Goal: Go to known website: Access a specific website the user already knows

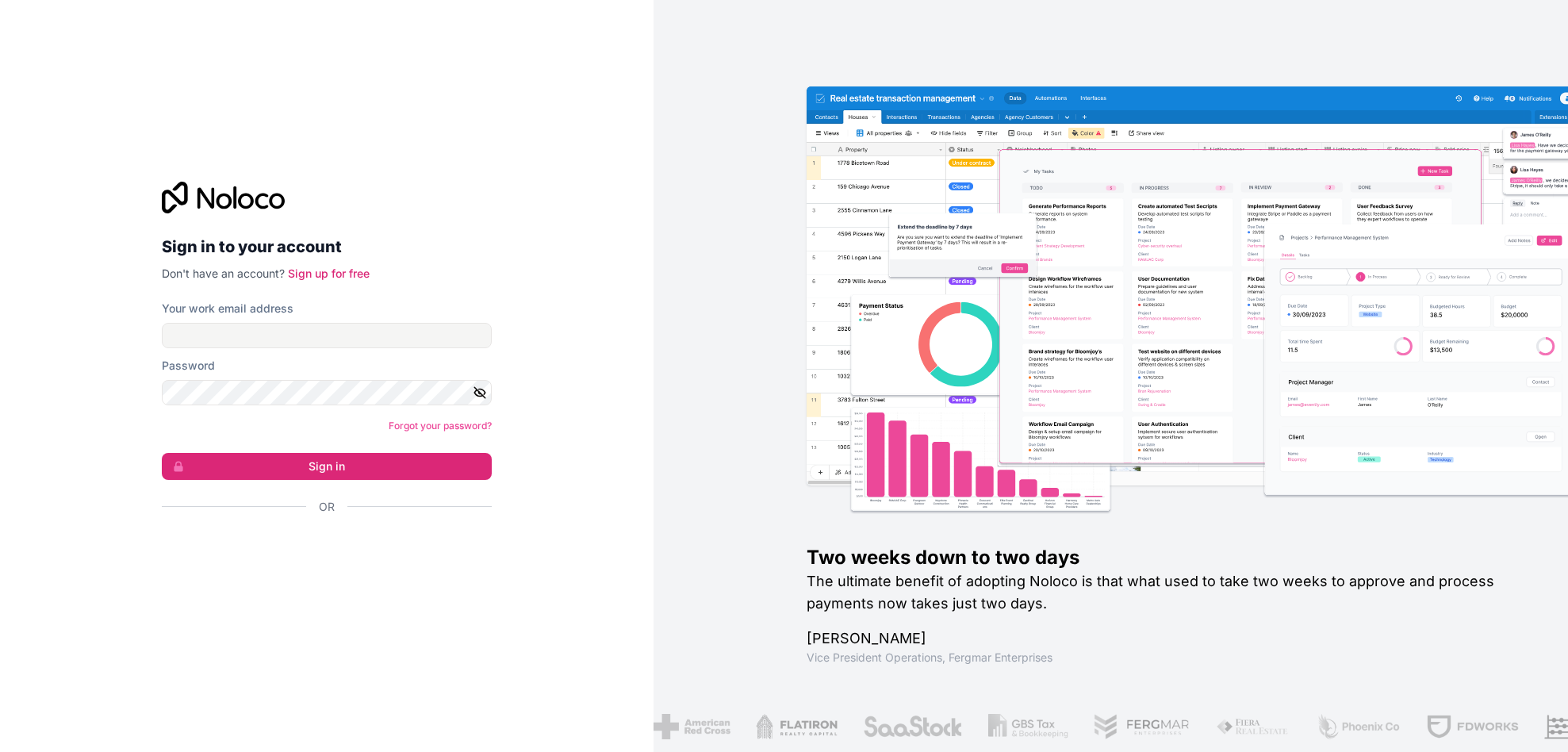
click at [405, 505] on div at bounding box center [351, 451] width 326 height 206
type input "fapi@chasefive.com"
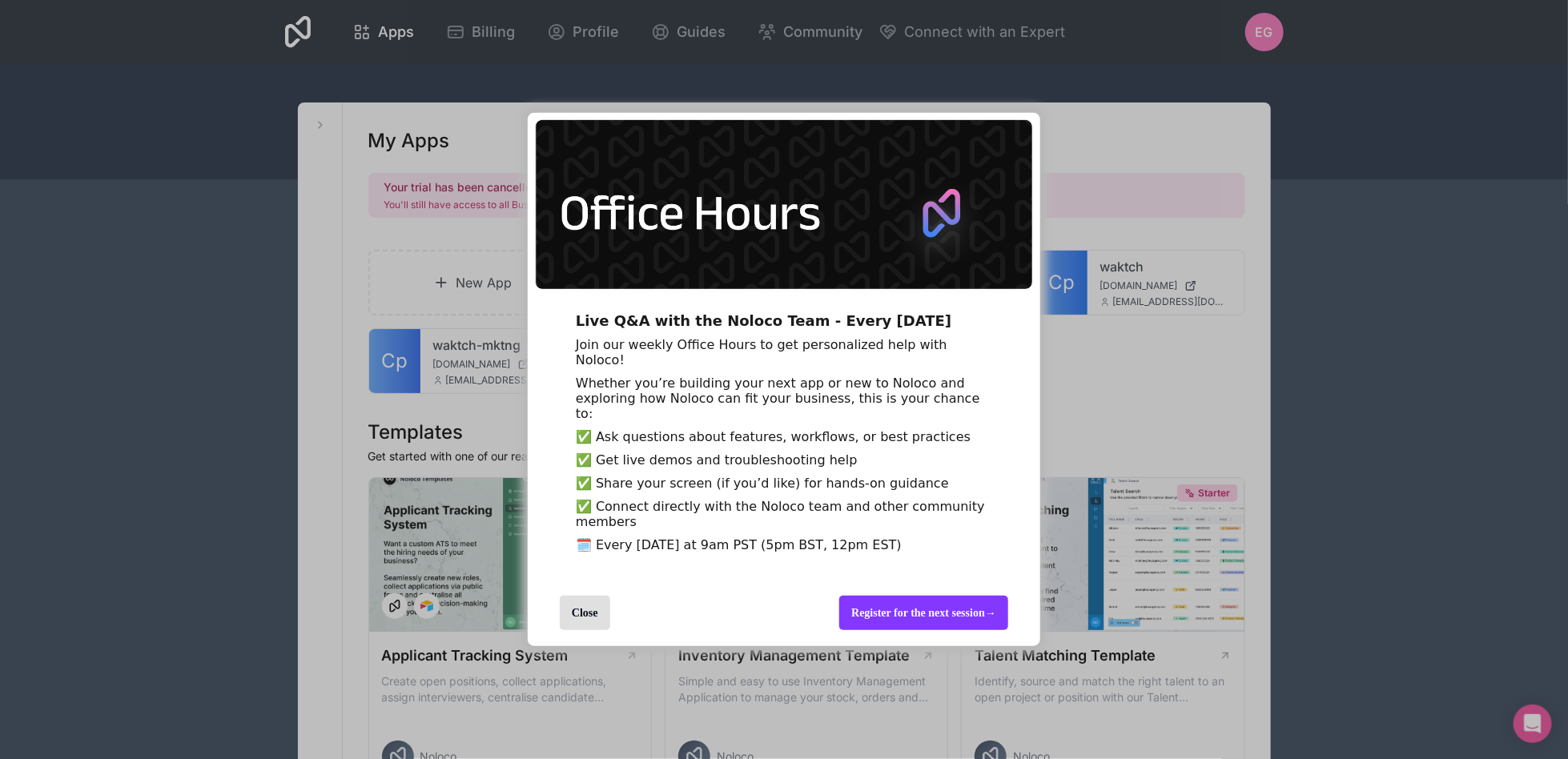
click at [563, 626] on div "Close" at bounding box center [585, 613] width 50 height 34
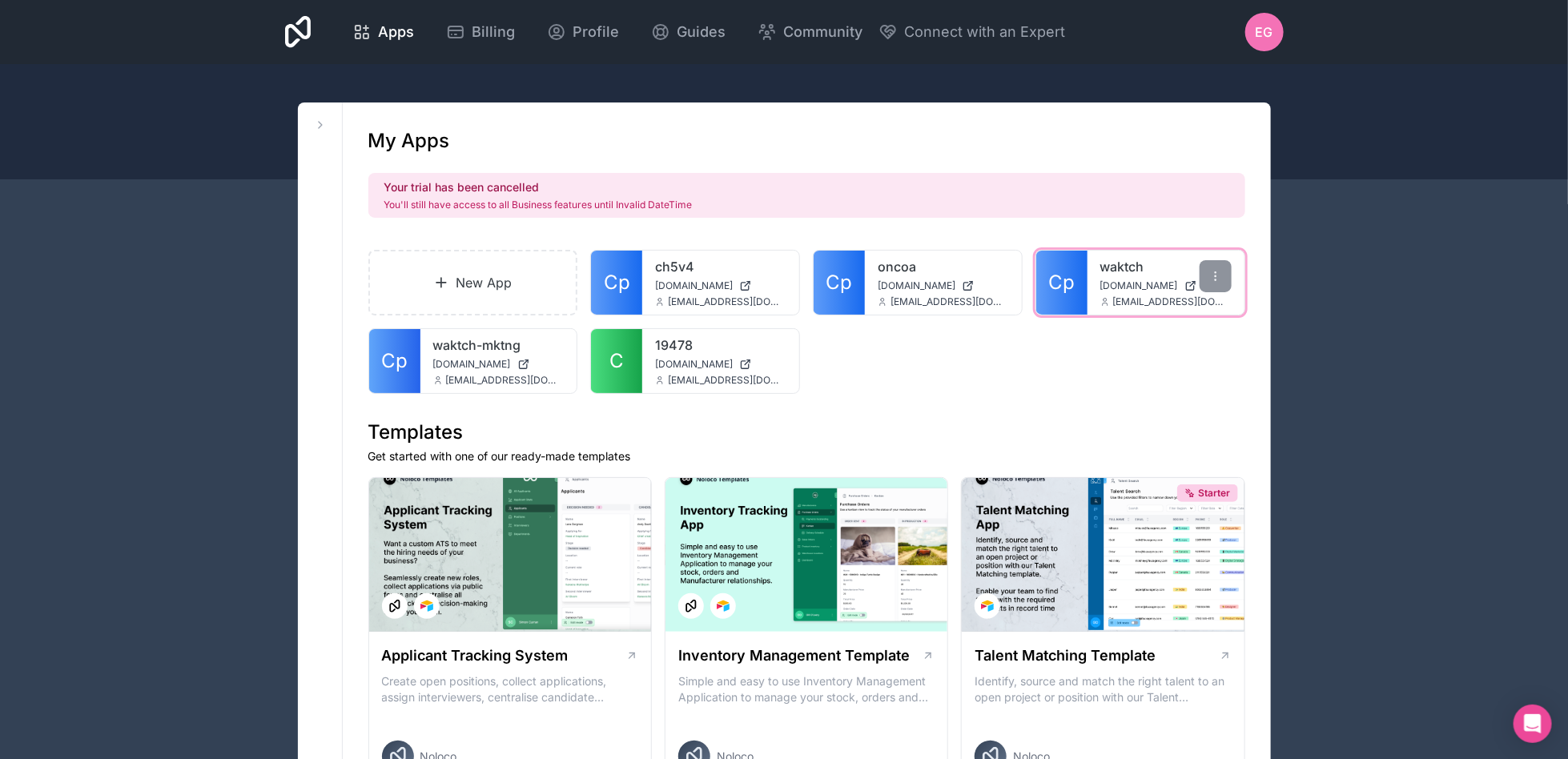
click at [1109, 272] on link "waktch" at bounding box center [1165, 267] width 131 height 20
